Goal: Information Seeking & Learning: Learn about a topic

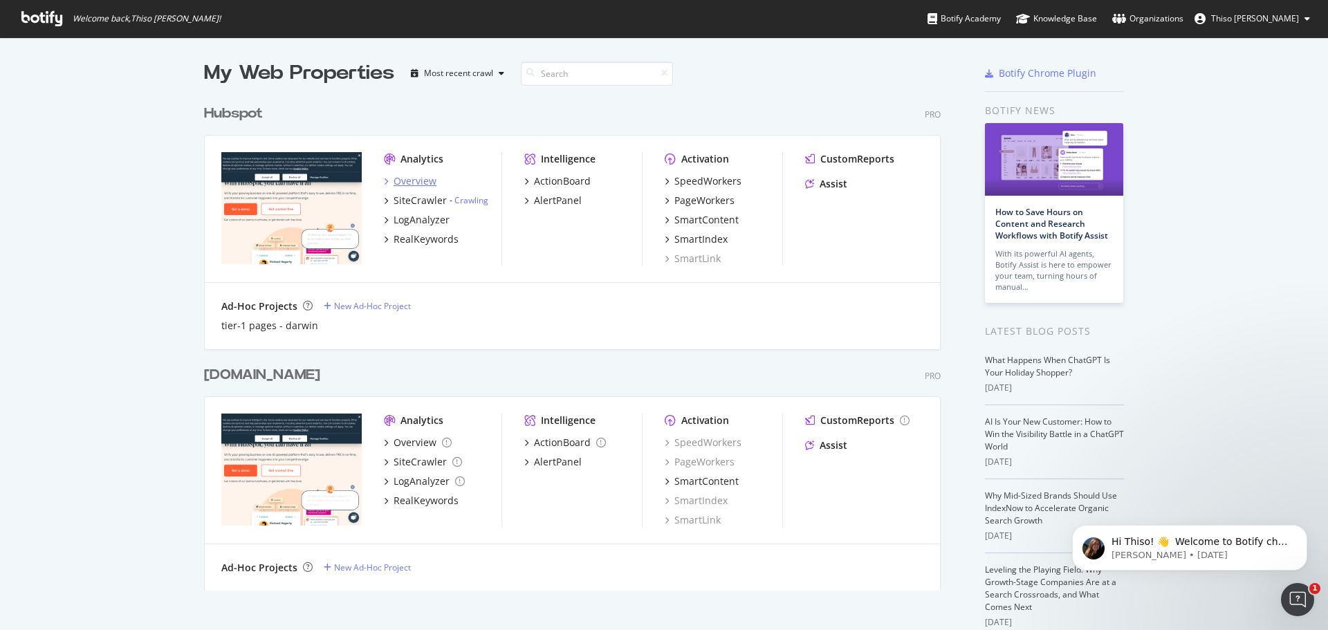
click at [402, 183] on div "Overview" at bounding box center [414, 181] width 43 height 14
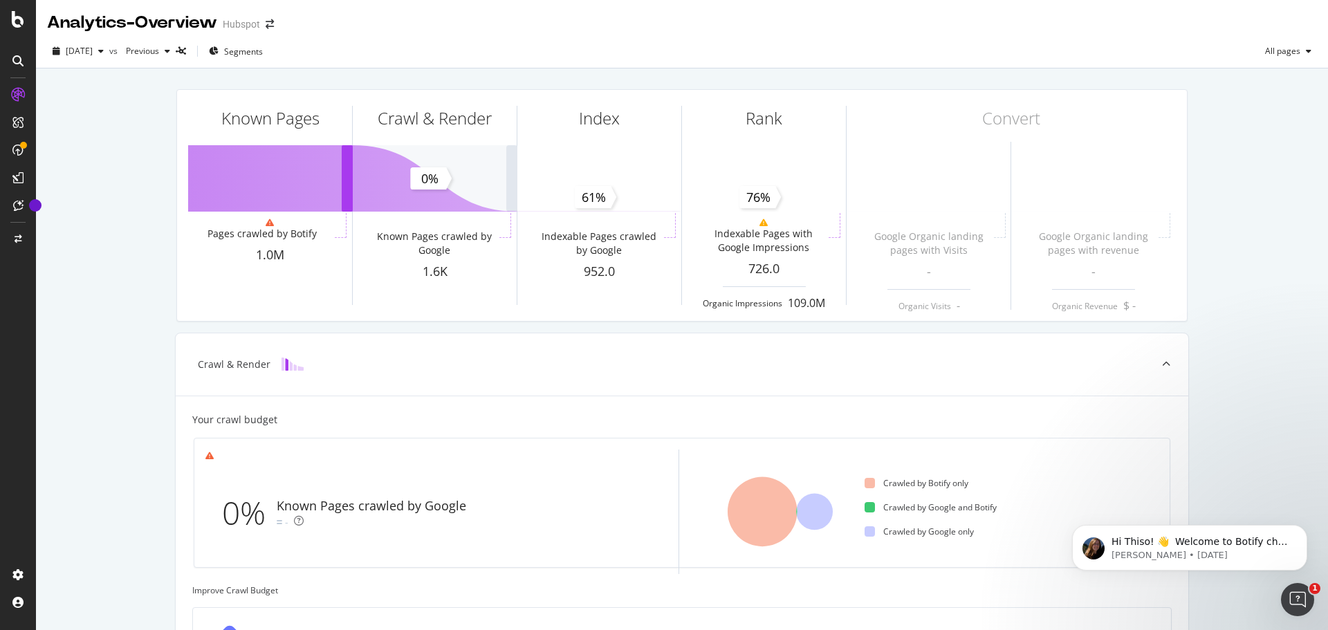
click at [118, 91] on div "Known Pages Pages crawled by Botify 1.0M Crawl & Render Known Pages crawled by …" at bounding box center [682, 533] width 1292 height 931
click at [19, 18] on icon at bounding box center [18, 19] width 12 height 17
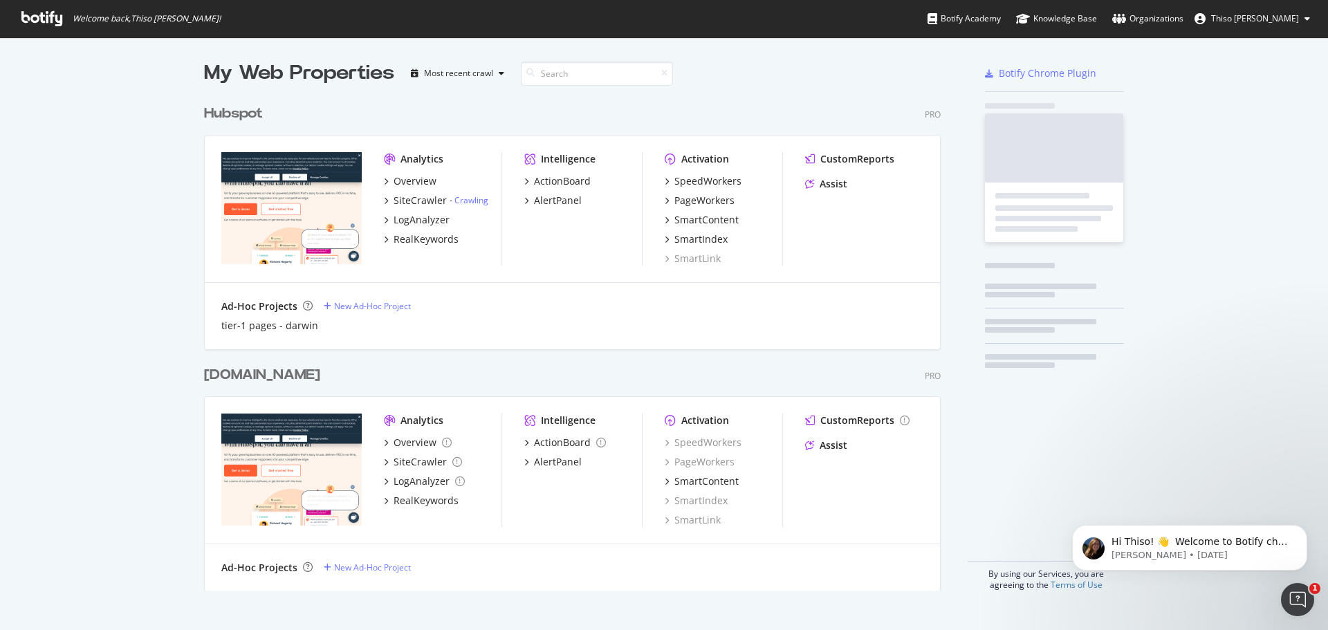
scroll to position [620, 1307]
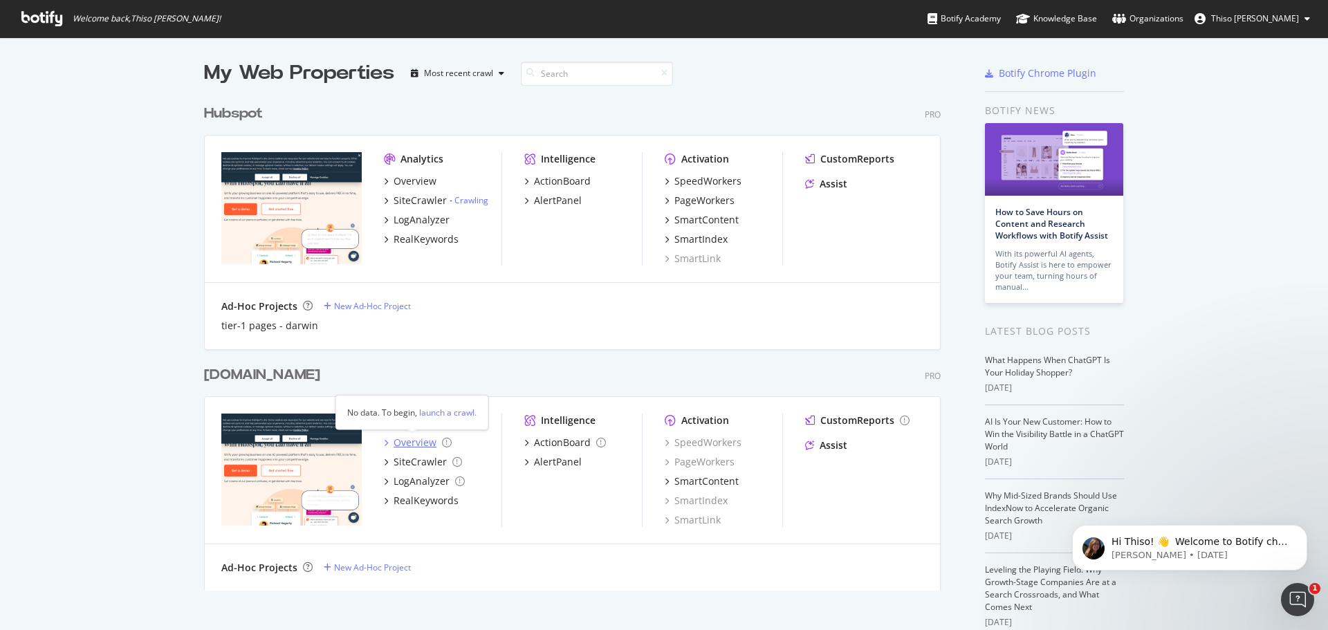
click at [422, 436] on div "Overview" at bounding box center [414, 443] width 43 height 14
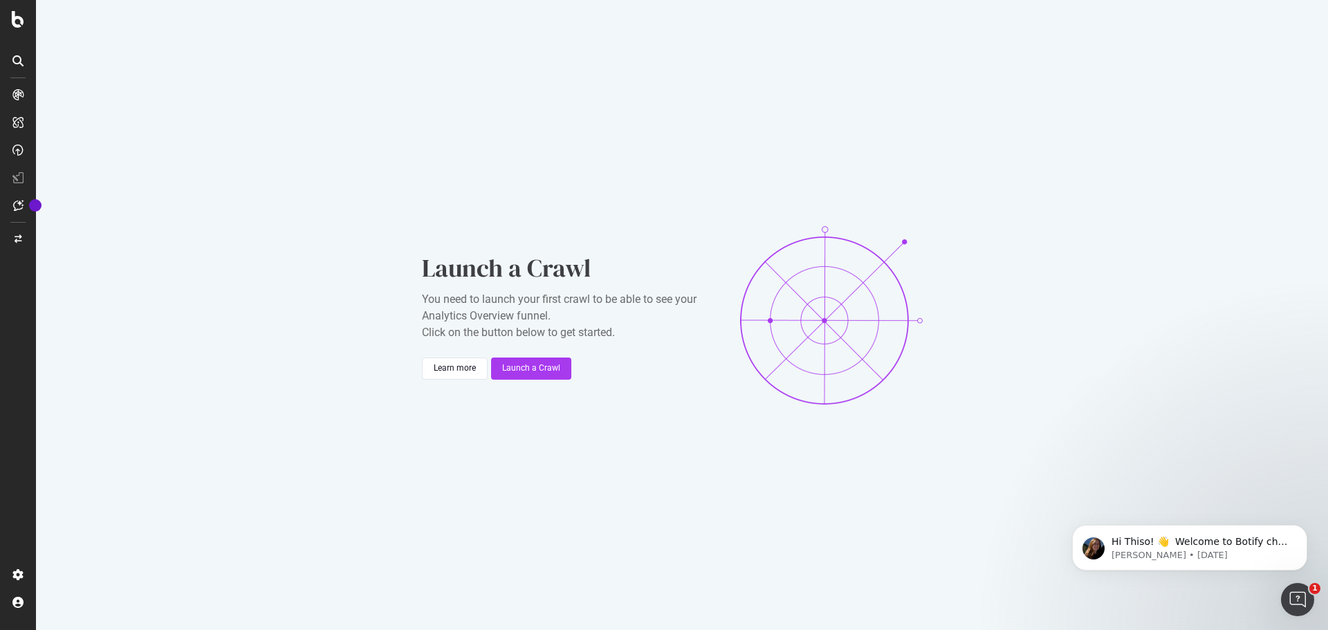
click at [15, 28] on div at bounding box center [18, 315] width 36 height 630
click at [21, 13] on icon at bounding box center [18, 19] width 12 height 17
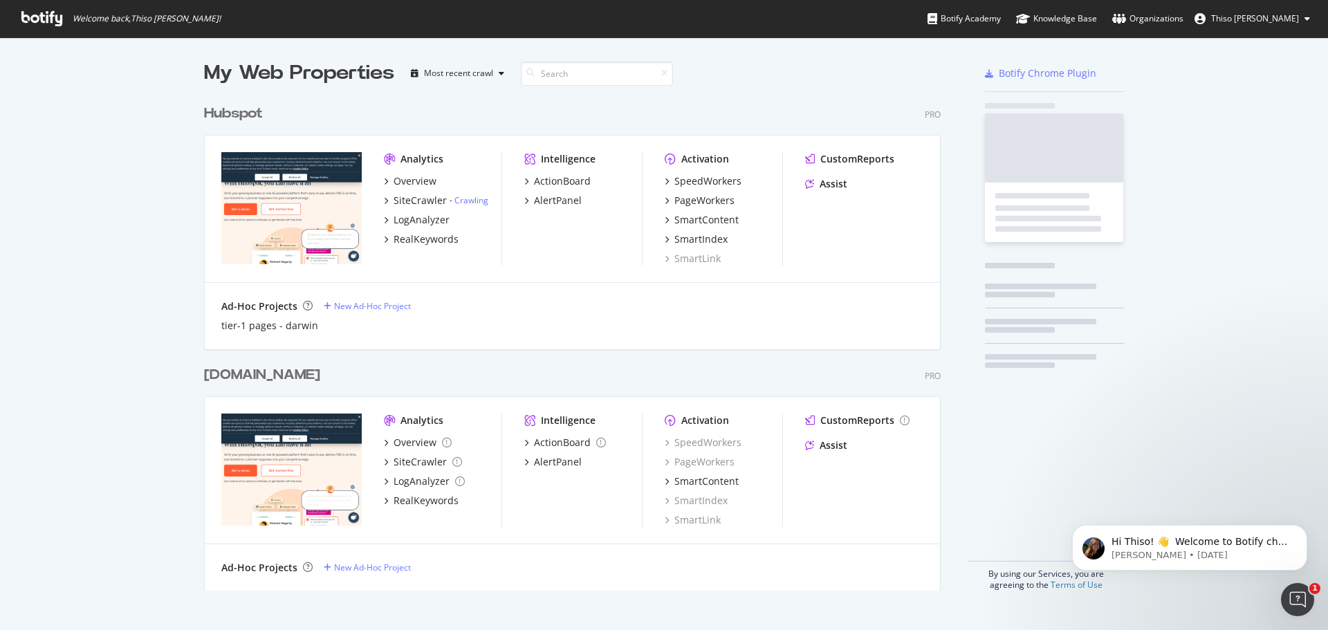
scroll to position [620, 1307]
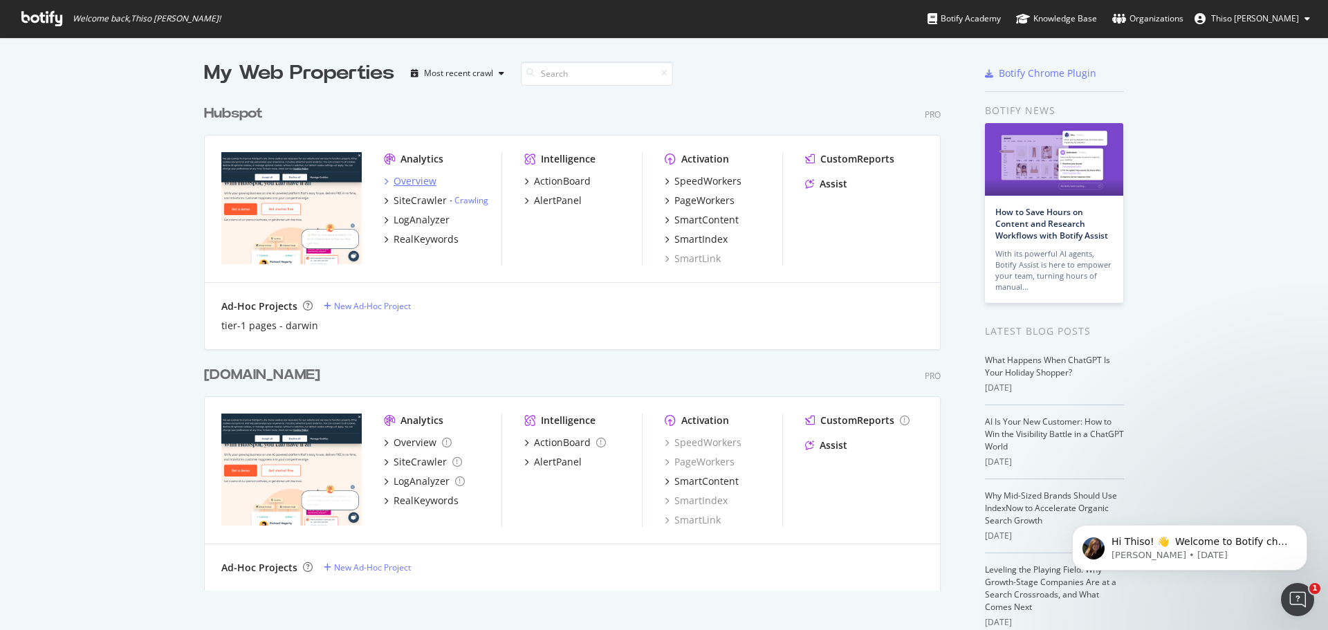
click at [417, 180] on div "Overview" at bounding box center [414, 181] width 43 height 14
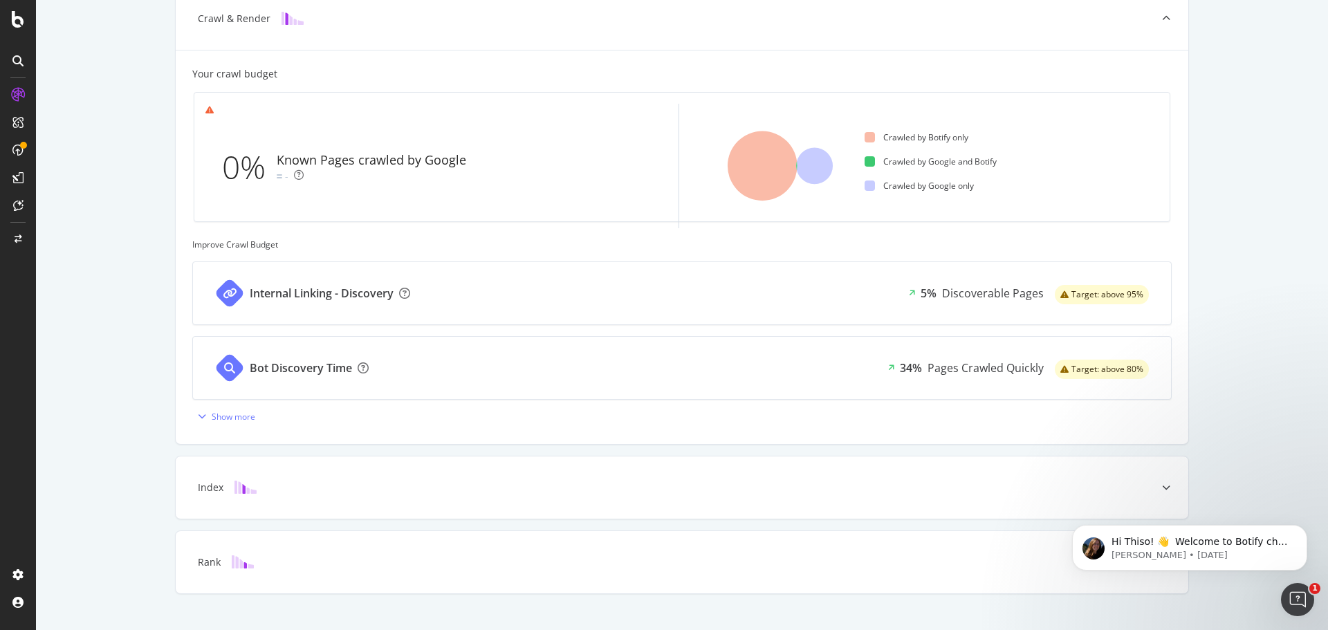
scroll to position [369, 0]
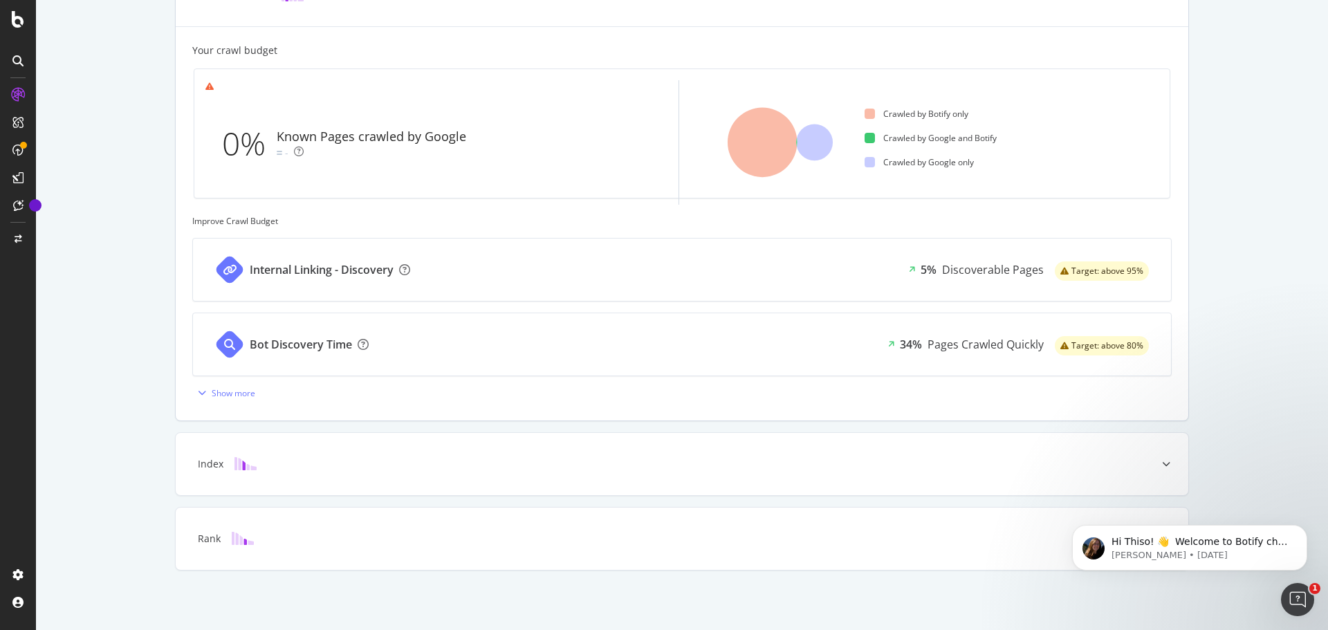
click at [327, 270] on div "Internal Linking - Discovery" at bounding box center [322, 270] width 144 height 16
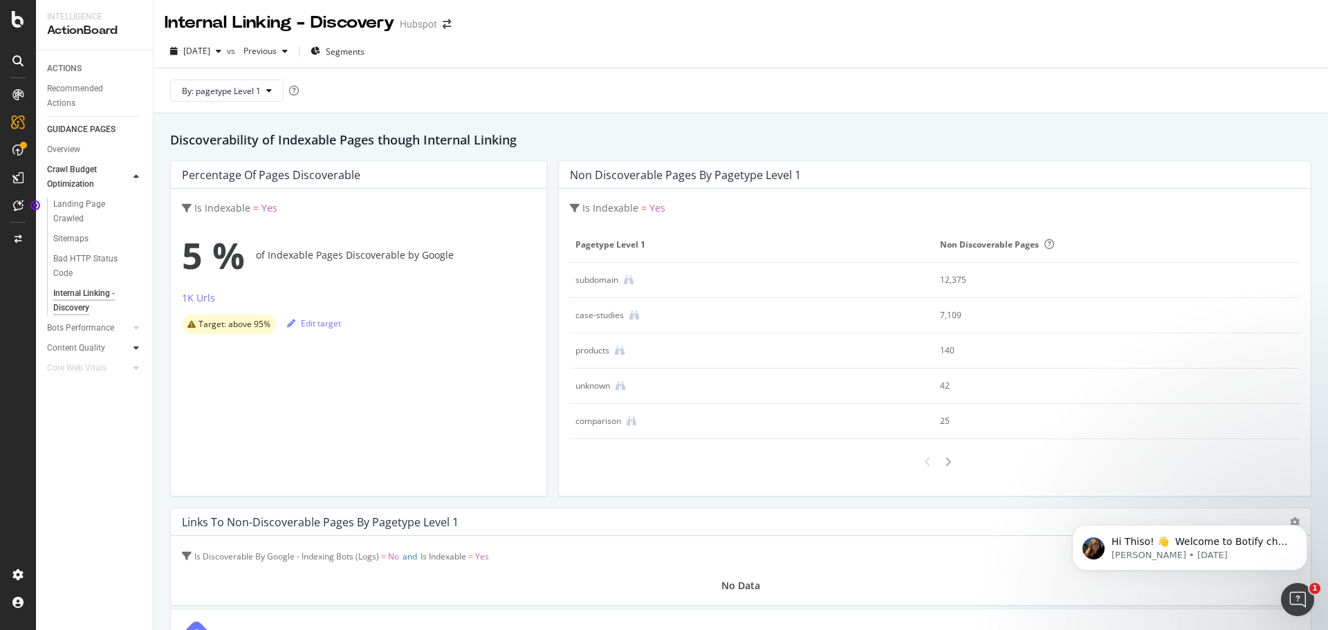
click at [135, 351] on icon at bounding box center [136, 348] width 6 height 8
click at [24, 24] on icon at bounding box center [18, 19] width 12 height 17
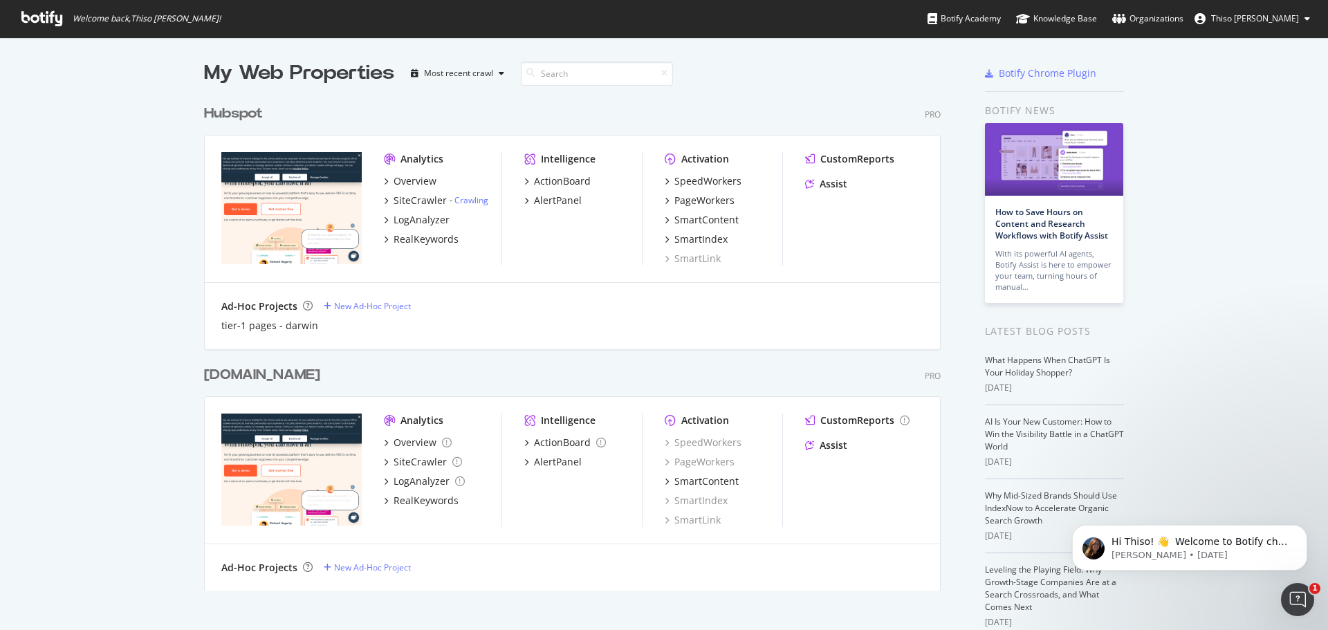
scroll to position [620, 1307]
click at [238, 108] on div "Hubspot" at bounding box center [233, 114] width 59 height 20
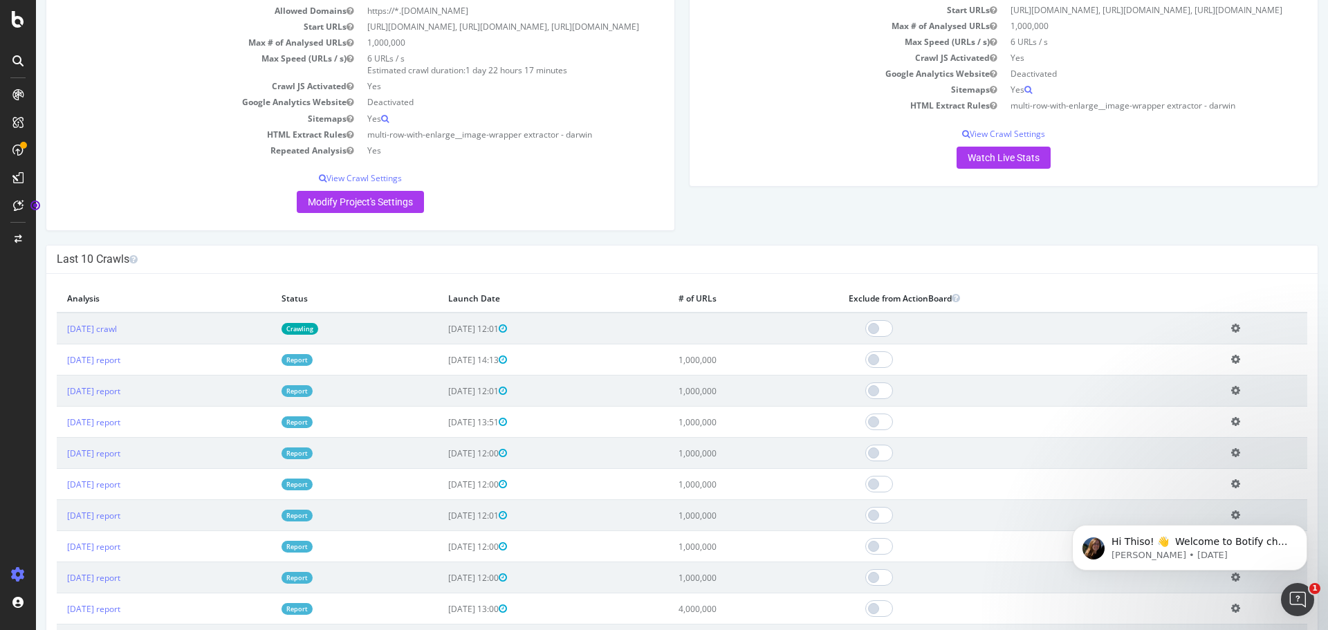
scroll to position [277, 0]
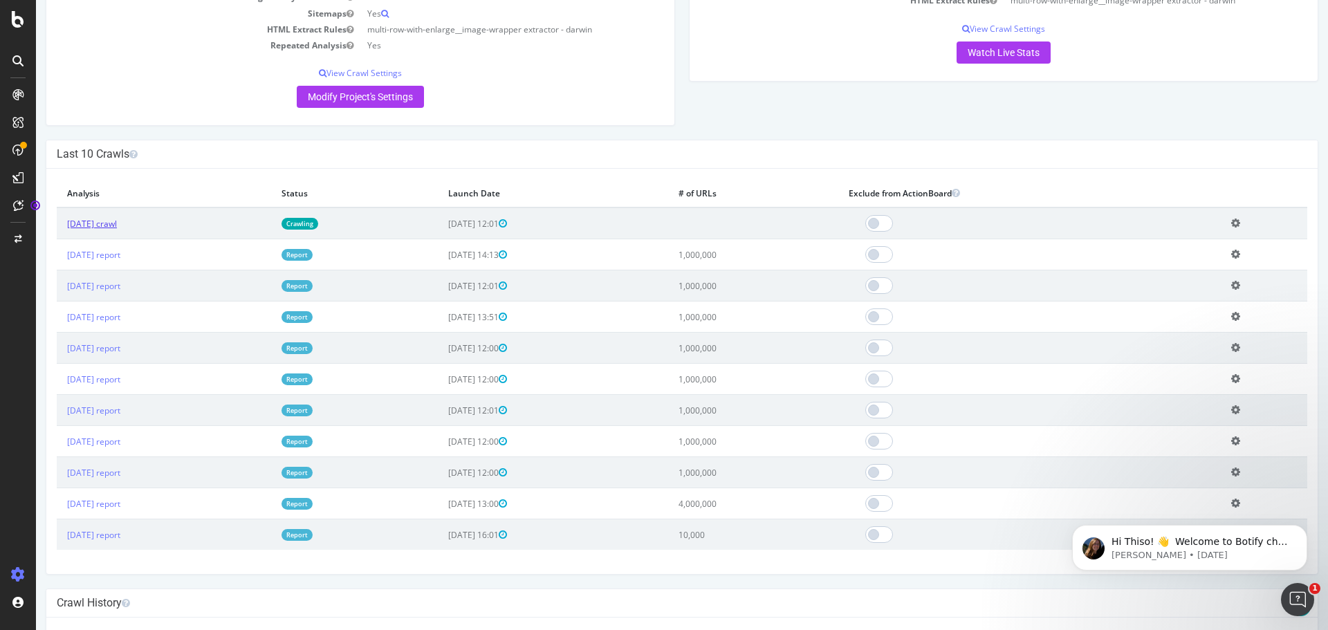
click at [82, 230] on link "[DATE] crawl" at bounding box center [92, 224] width 50 height 12
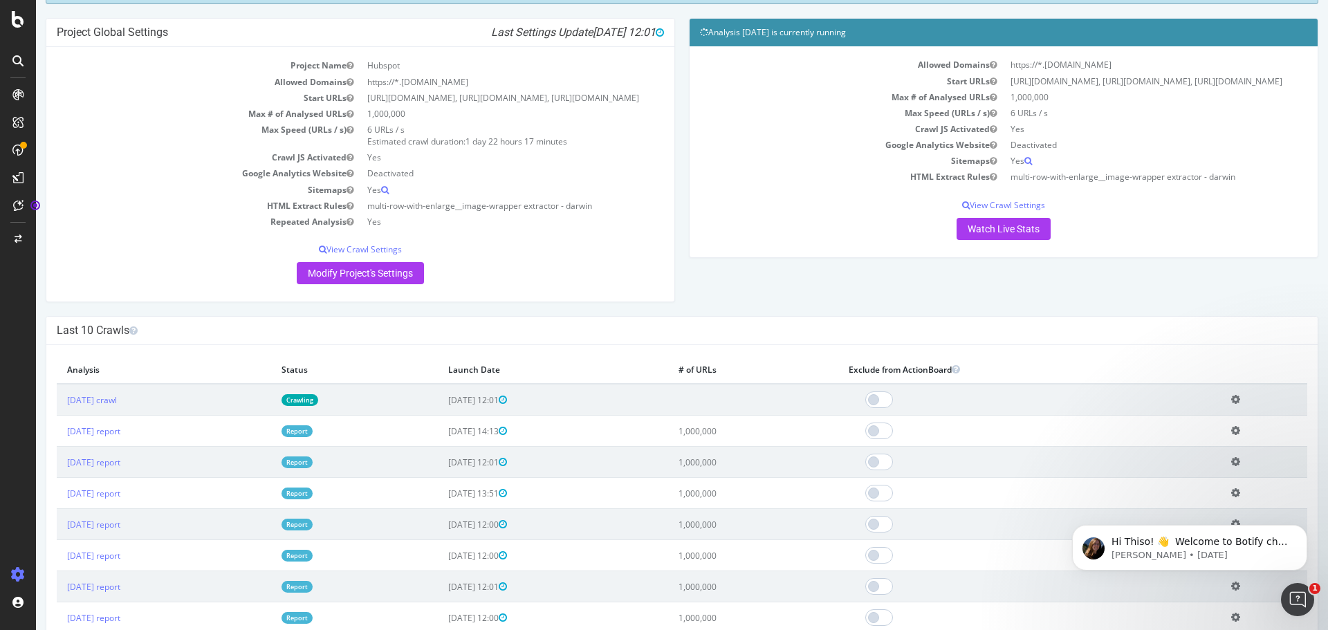
scroll to position [138, 0]
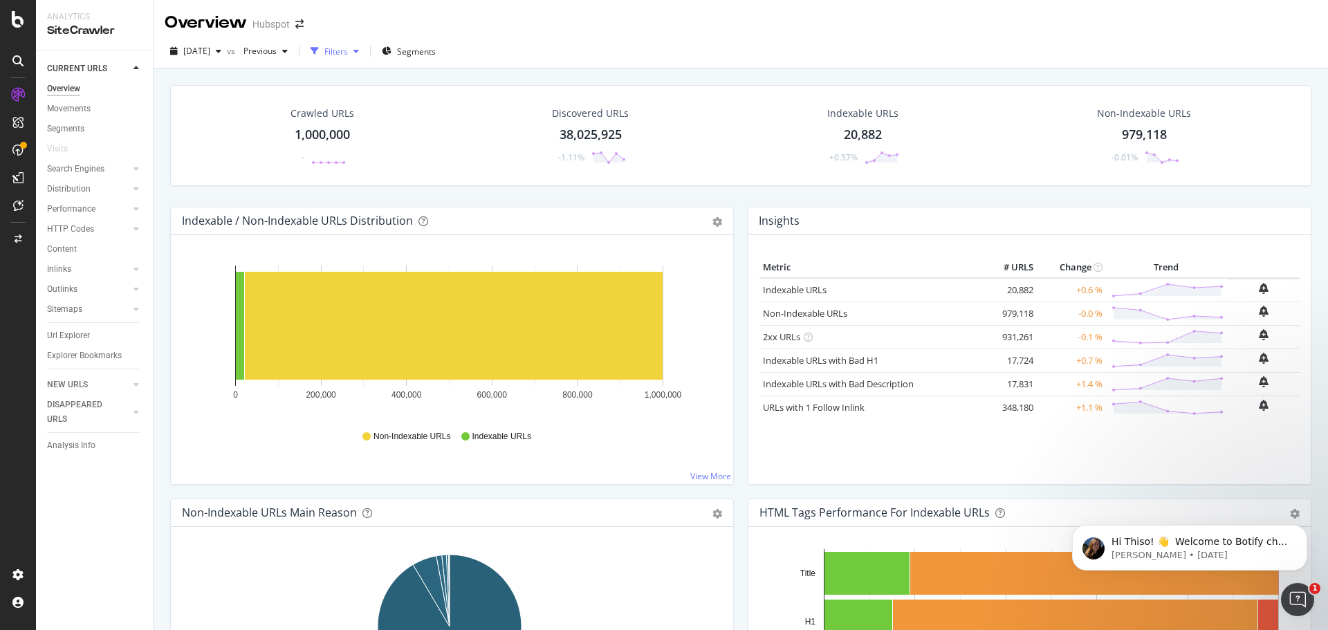
click at [348, 52] on div "Filters" at bounding box center [336, 52] width 24 height 12
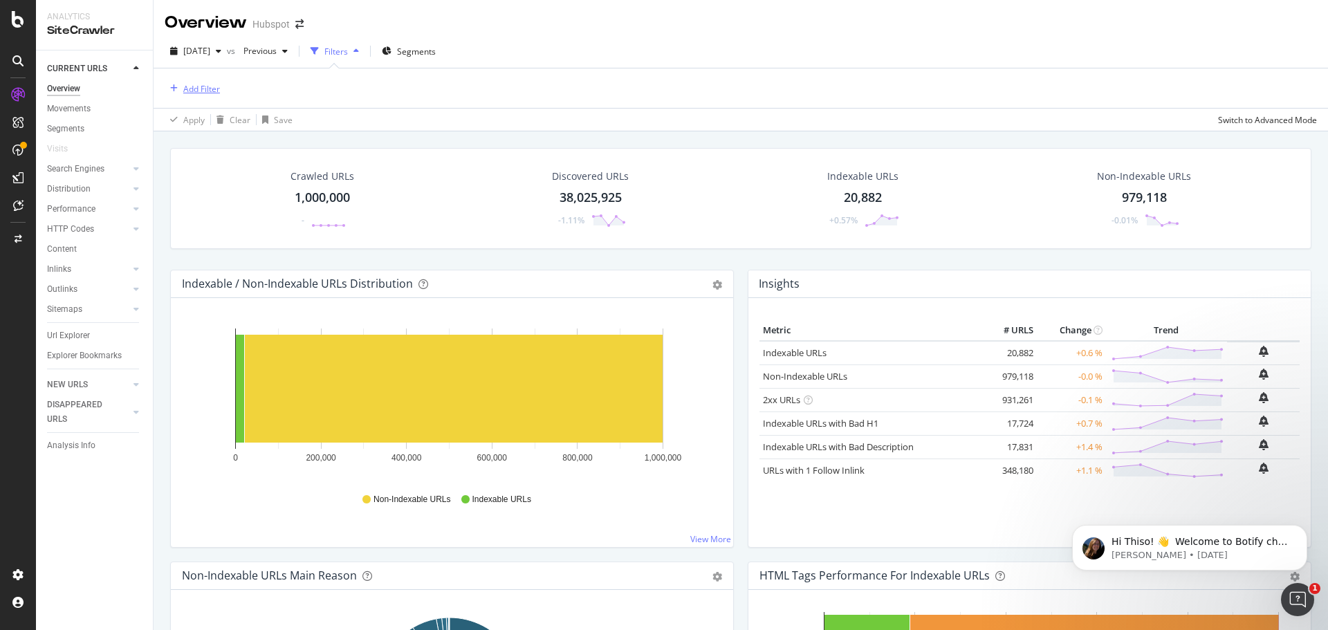
click at [196, 88] on div "Add Filter" at bounding box center [201, 89] width 37 height 12
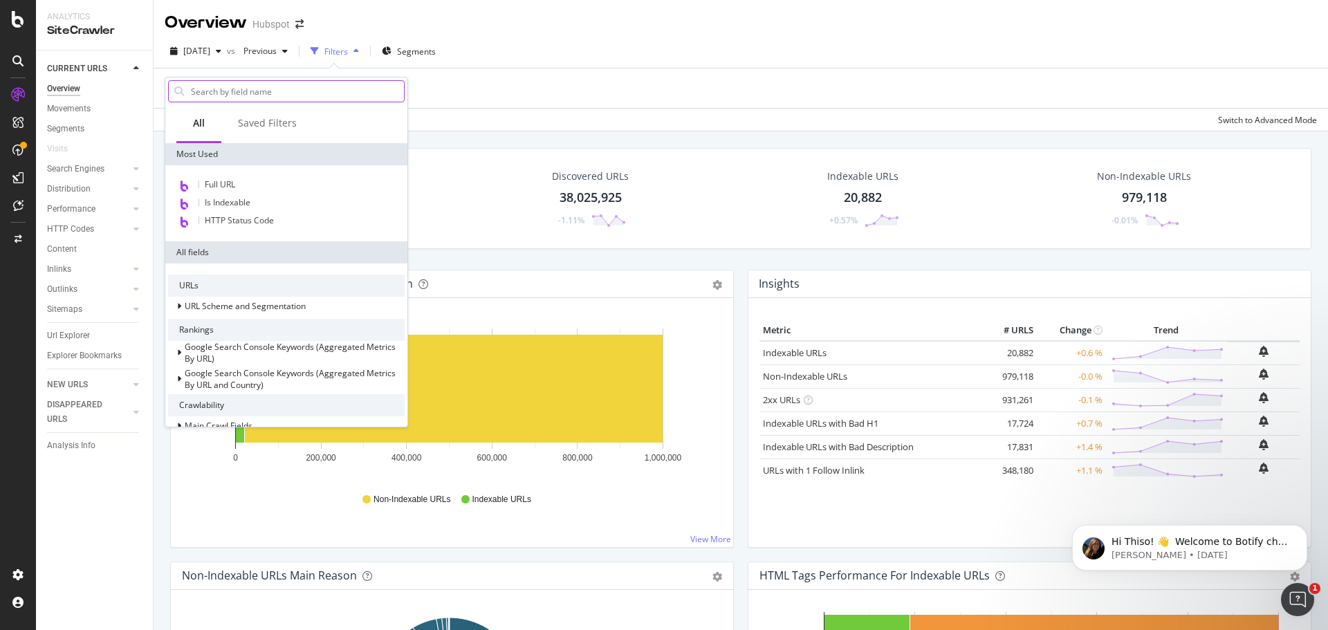
click at [254, 89] on input "text" at bounding box center [296, 91] width 214 height 21
type input "business"
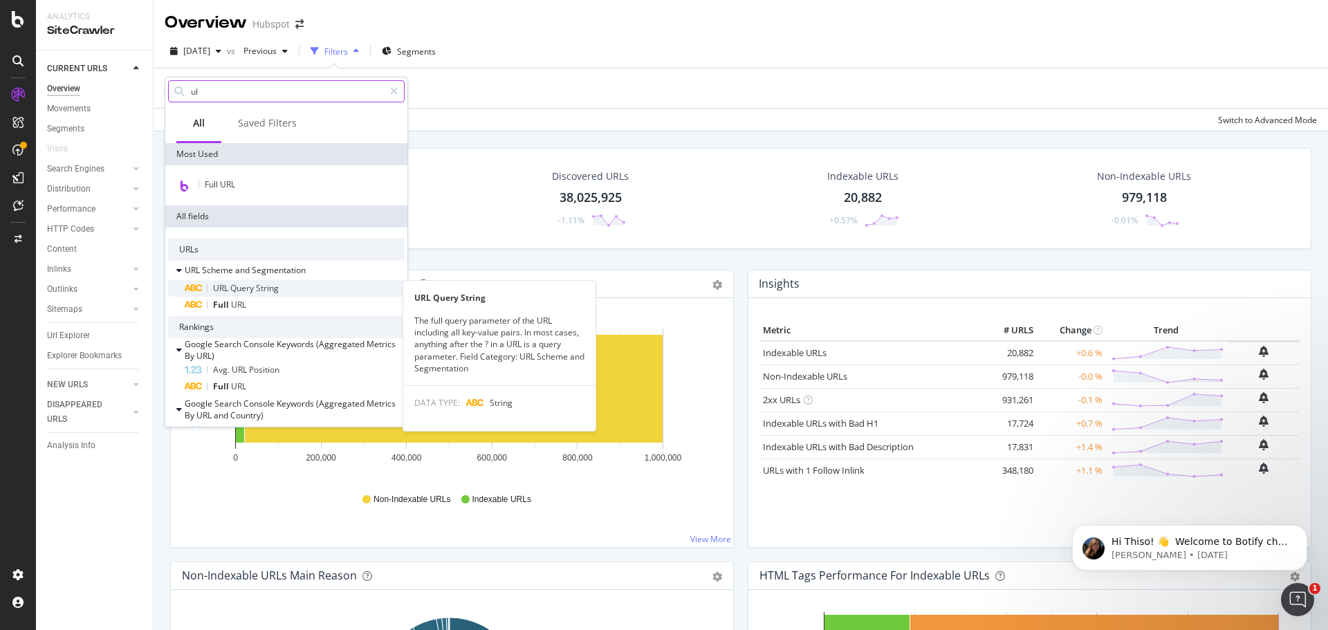
type input "ul"
click at [247, 288] on span "Query" at bounding box center [243, 288] width 26 height 12
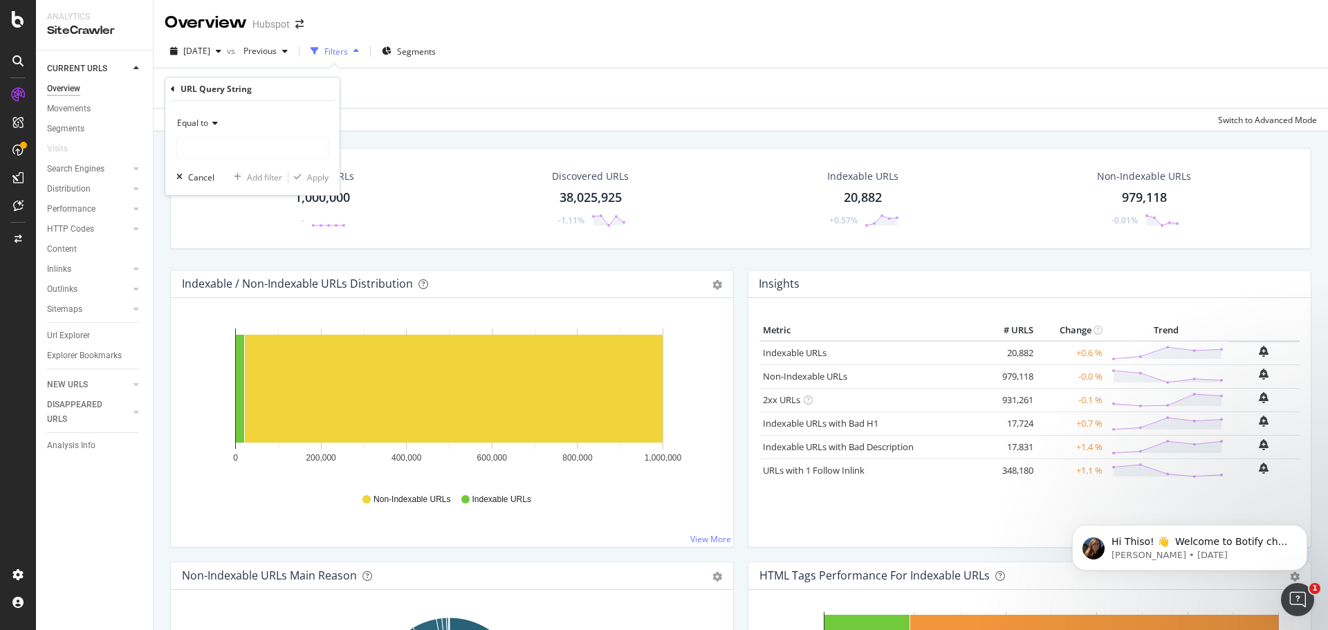
click at [192, 121] on span "Equal to" at bounding box center [192, 123] width 31 height 12
click at [230, 256] on div "Contains" at bounding box center [254, 259] width 148 height 18
click at [241, 150] on input "text" at bounding box center [252, 148] width 151 height 22
type input "business-template"
click at [315, 176] on div "Apply" at bounding box center [317, 177] width 21 height 12
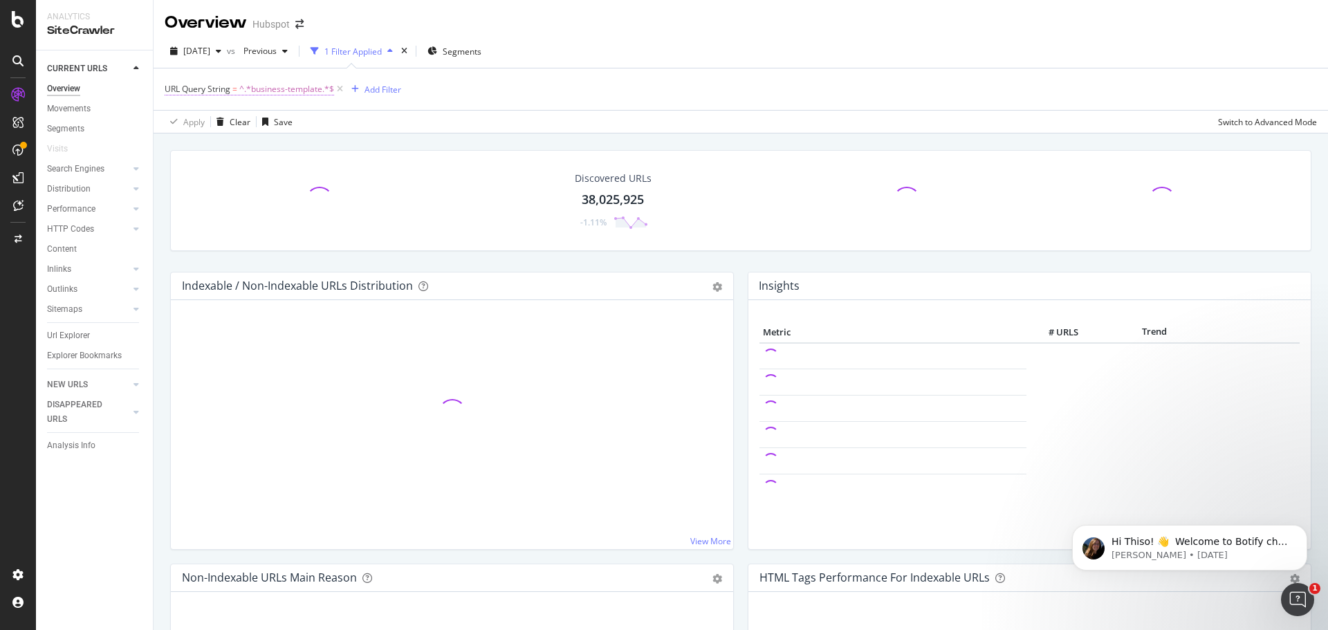
click at [261, 90] on span "^.*business-template.*$" at bounding box center [286, 89] width 95 height 19
click at [284, 141] on input "business-template" at bounding box center [242, 147] width 131 height 22
type input "business-templates"
click at [330, 180] on div "Contains business-templates Cancel Add filter Apply" at bounding box center [252, 147] width 174 height 94
click at [313, 178] on div "Apply" at bounding box center [317, 176] width 21 height 12
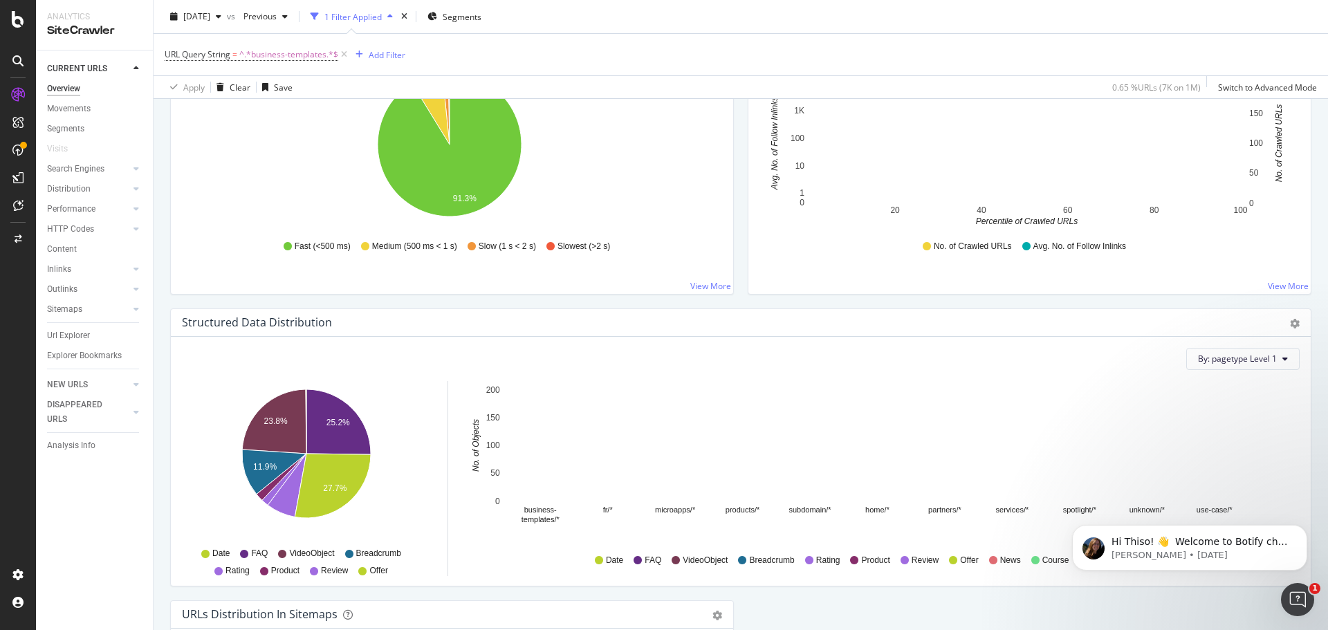
scroll to position [1026, 0]
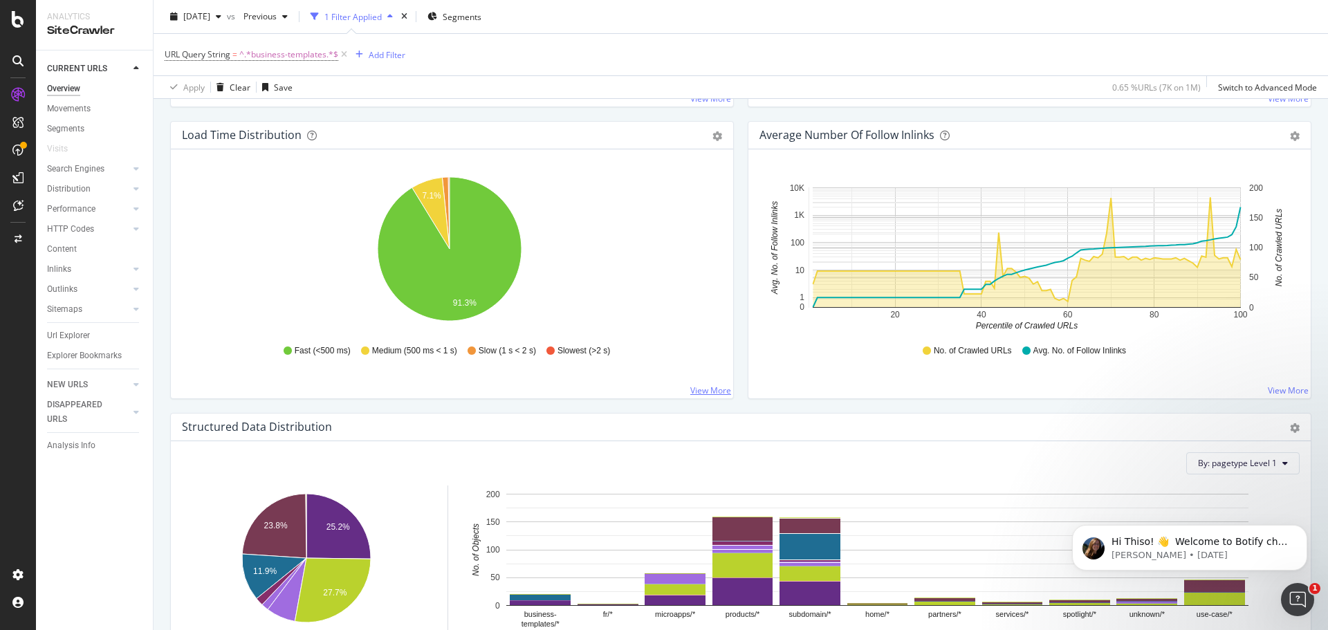
click at [717, 389] on link "View More" at bounding box center [710, 390] width 41 height 12
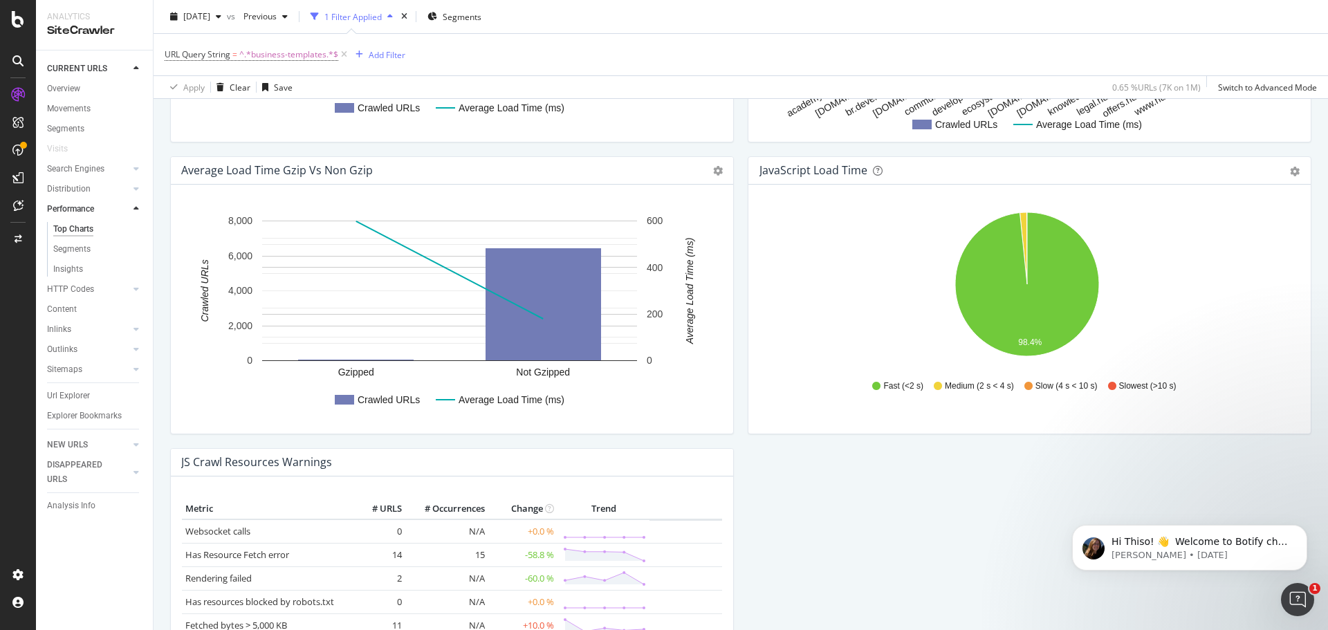
scroll to position [1172, 0]
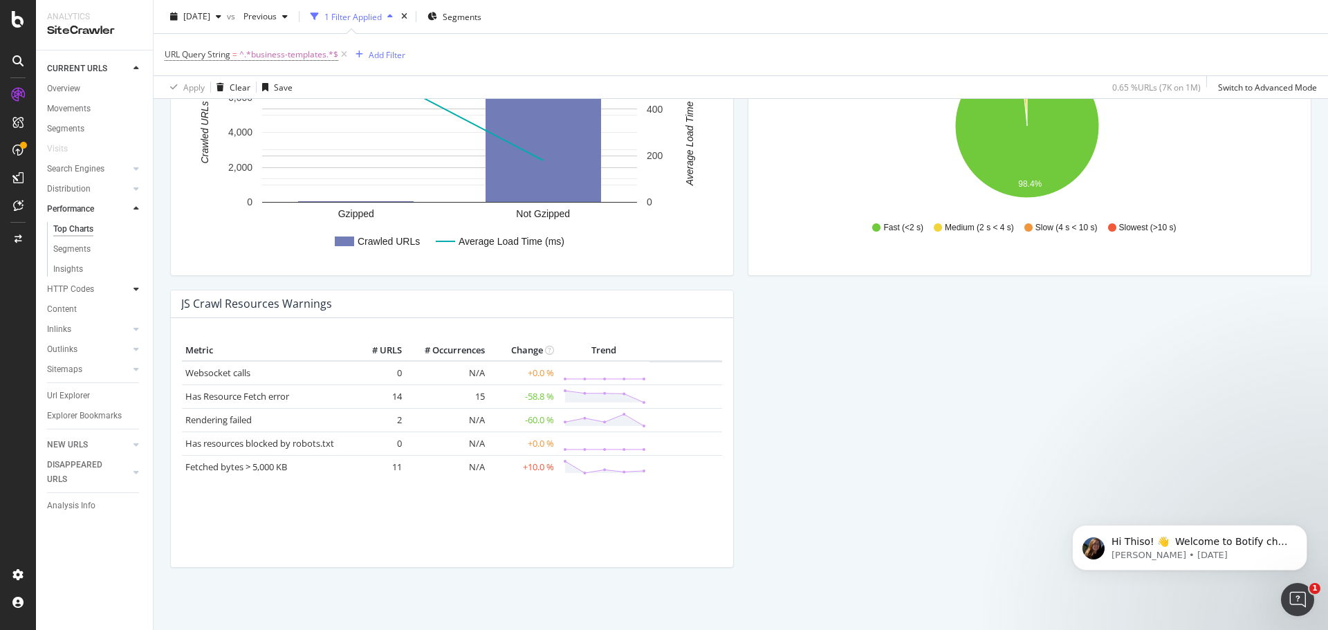
click at [138, 289] on icon at bounding box center [136, 289] width 6 height 8
click at [138, 289] on div at bounding box center [136, 289] width 14 height 14
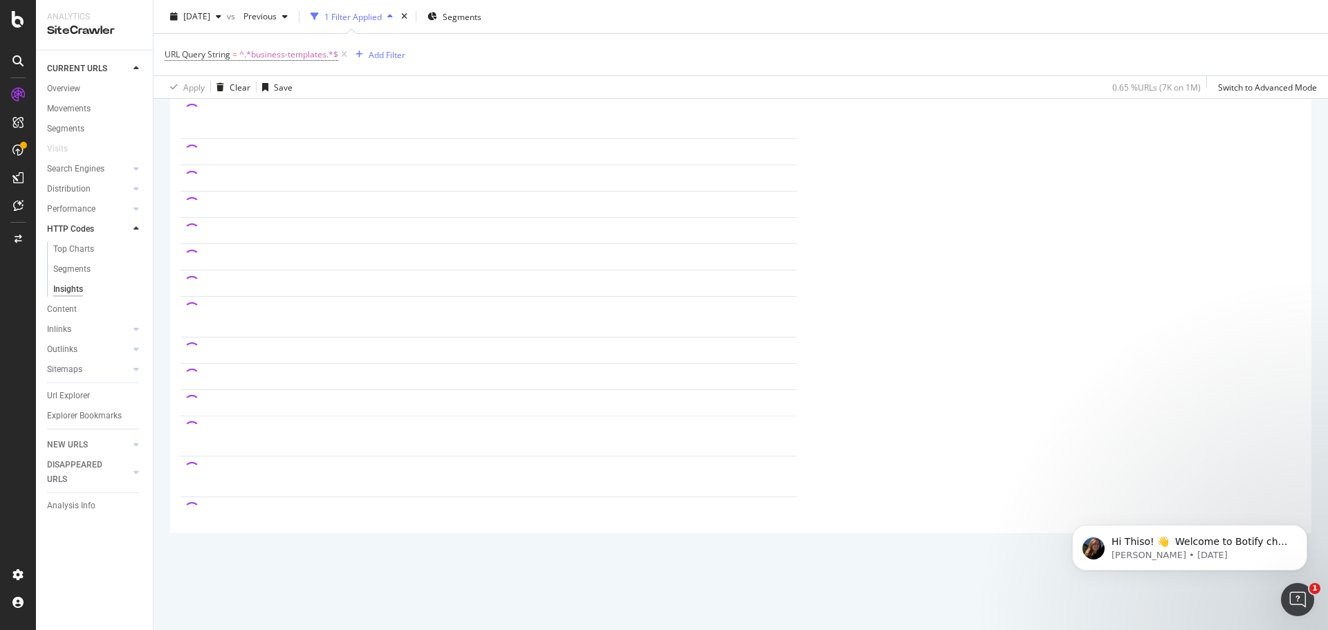
scroll to position [134, 0]
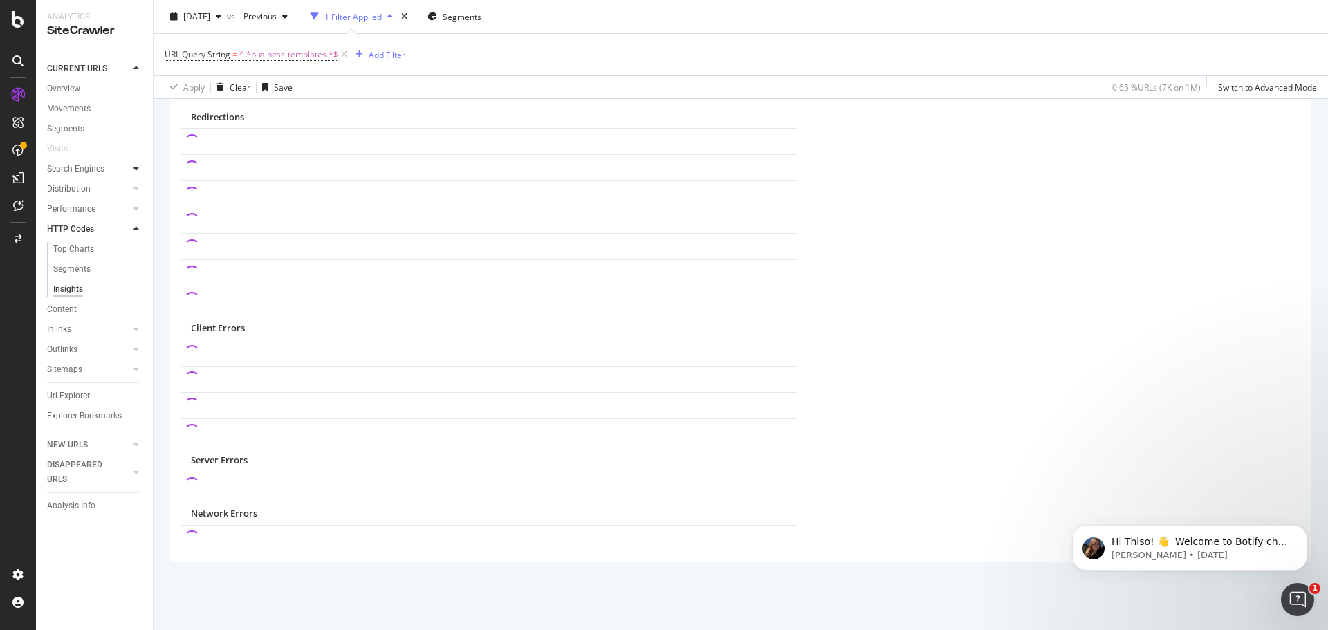
click at [136, 174] on div at bounding box center [136, 169] width 14 height 14
click at [64, 82] on div "Overview" at bounding box center [63, 89] width 33 height 15
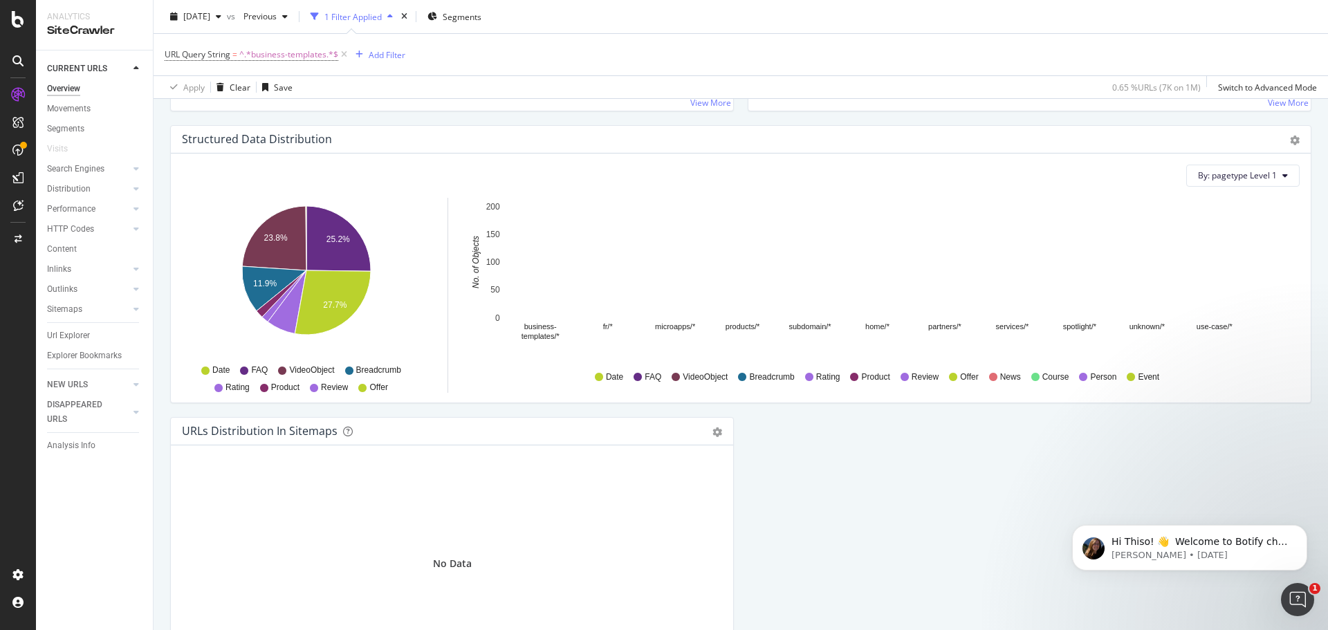
scroll to position [1441, 0]
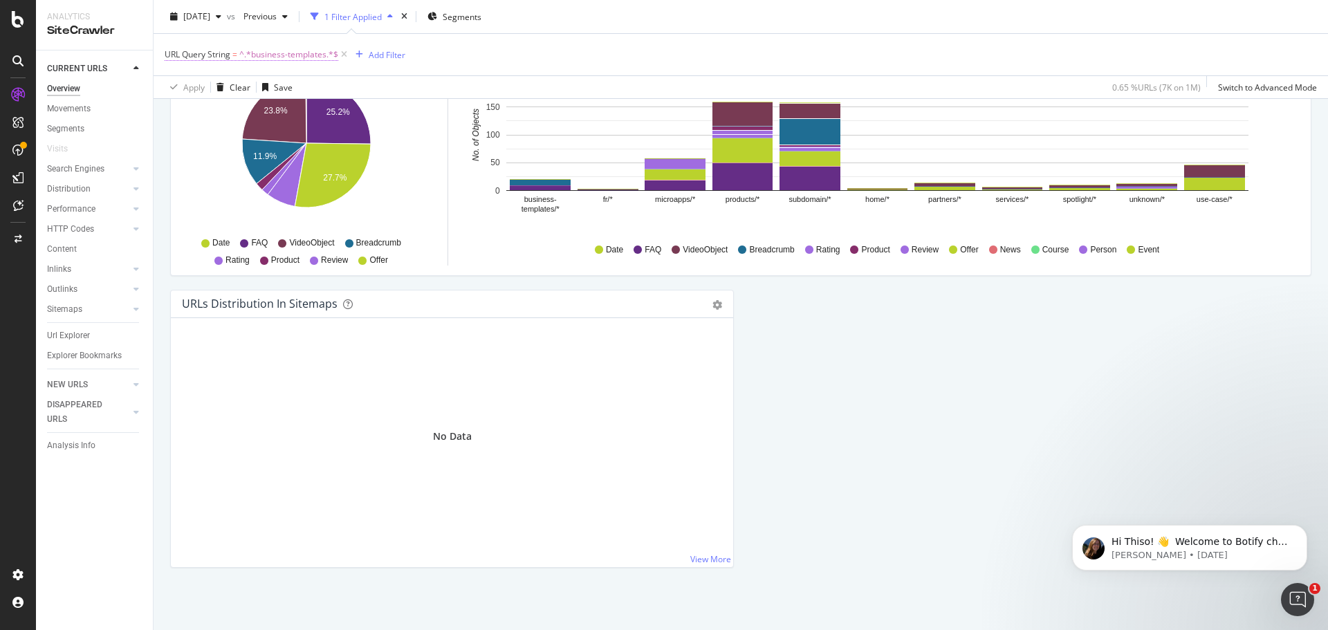
click at [296, 57] on span "^.*business-templates.*$" at bounding box center [288, 54] width 99 height 19
click at [580, 59] on div "URL Query String = ^.*business-templates.*$ Add Filter" at bounding box center [741, 54] width 1152 height 41
click at [73, 113] on div "Movements" at bounding box center [69, 109] width 44 height 15
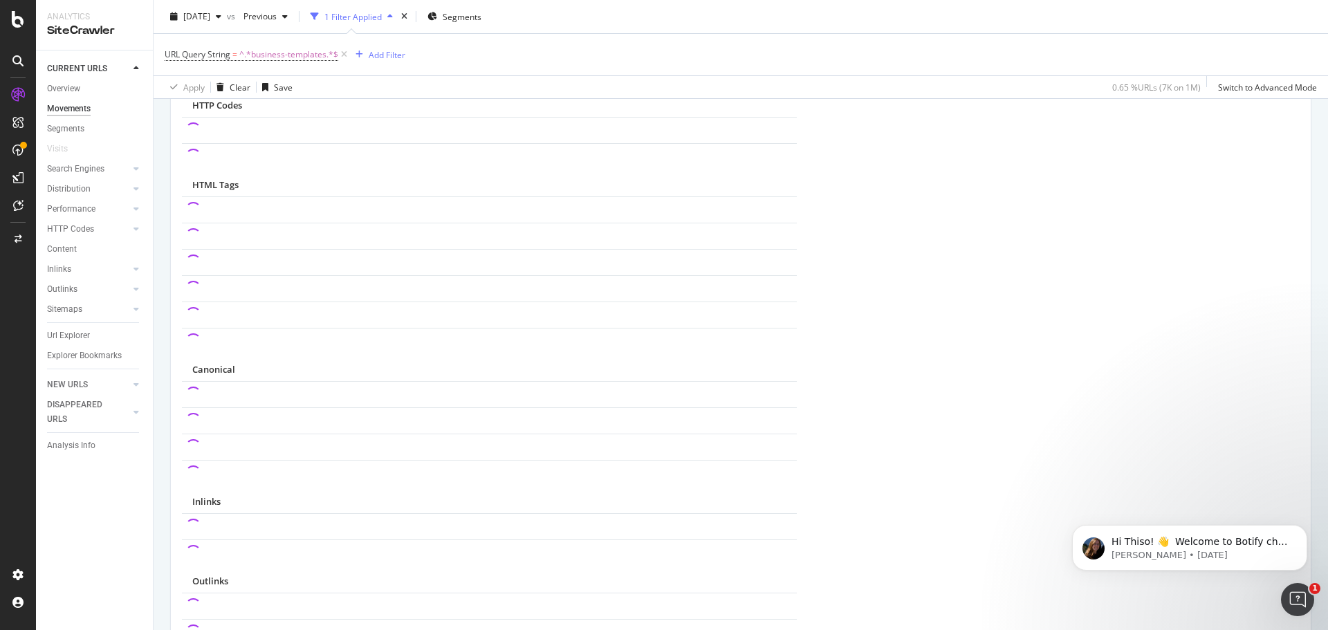
scroll to position [965, 0]
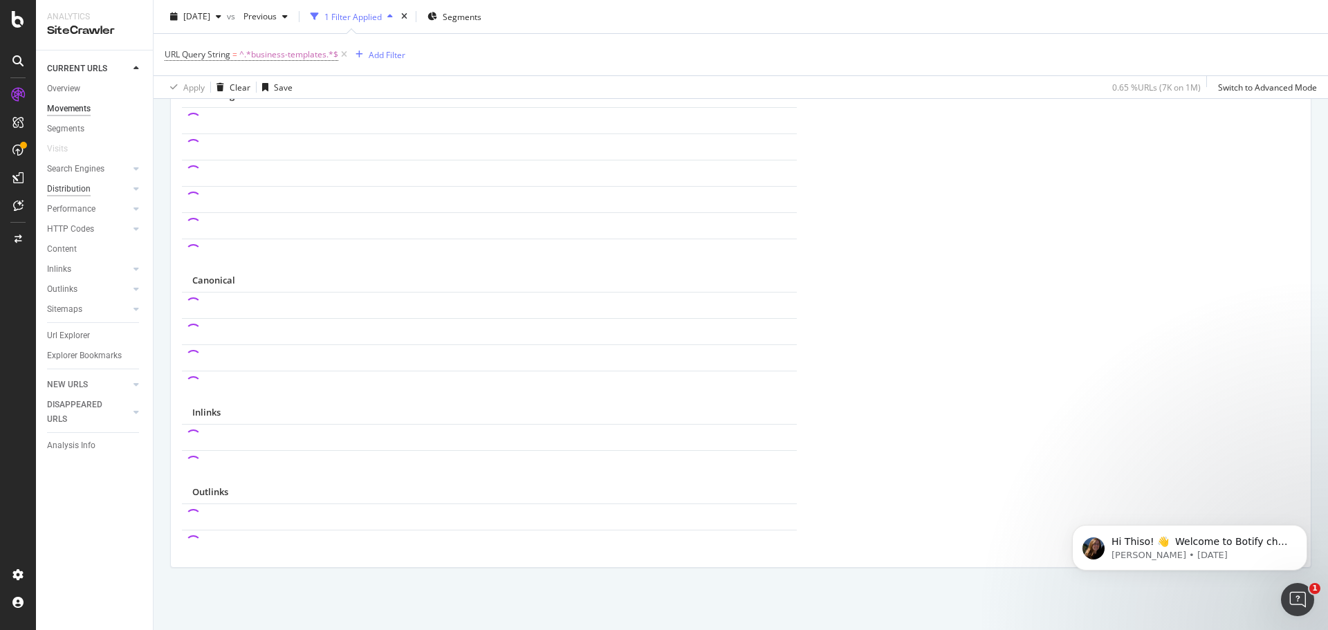
click at [86, 186] on div "Distribution" at bounding box center [69, 189] width 44 height 15
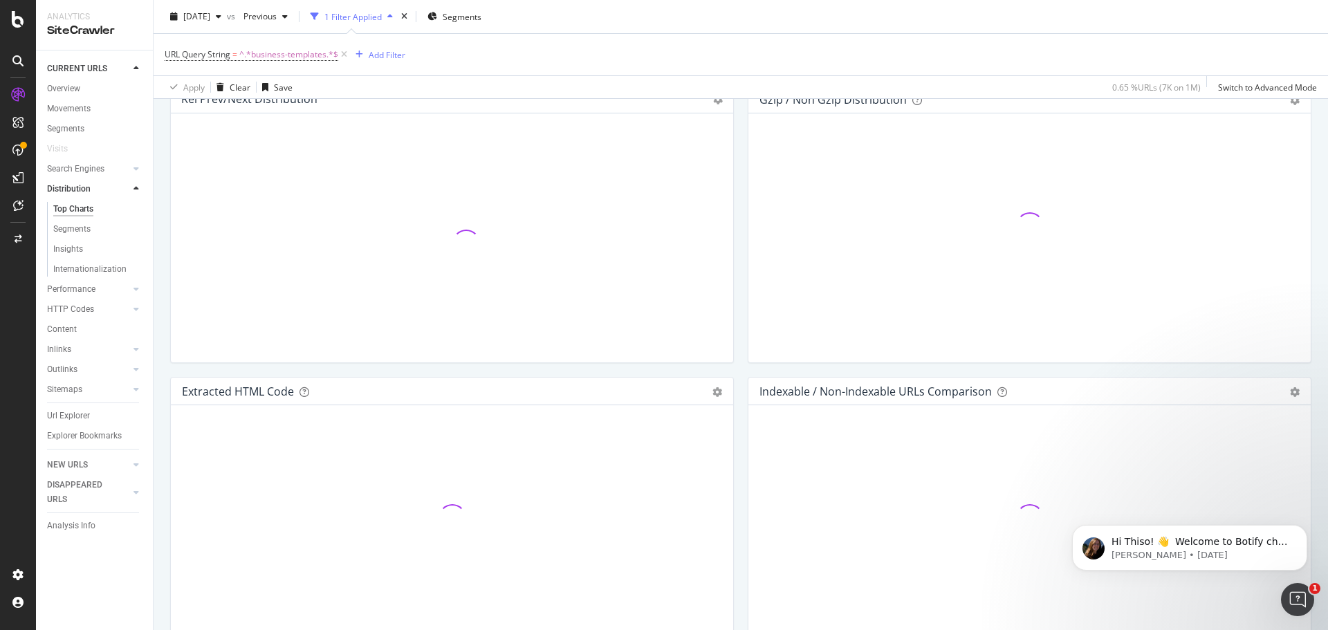
scroll to position [2005, 0]
